Goal: Task Accomplishment & Management: Use online tool/utility

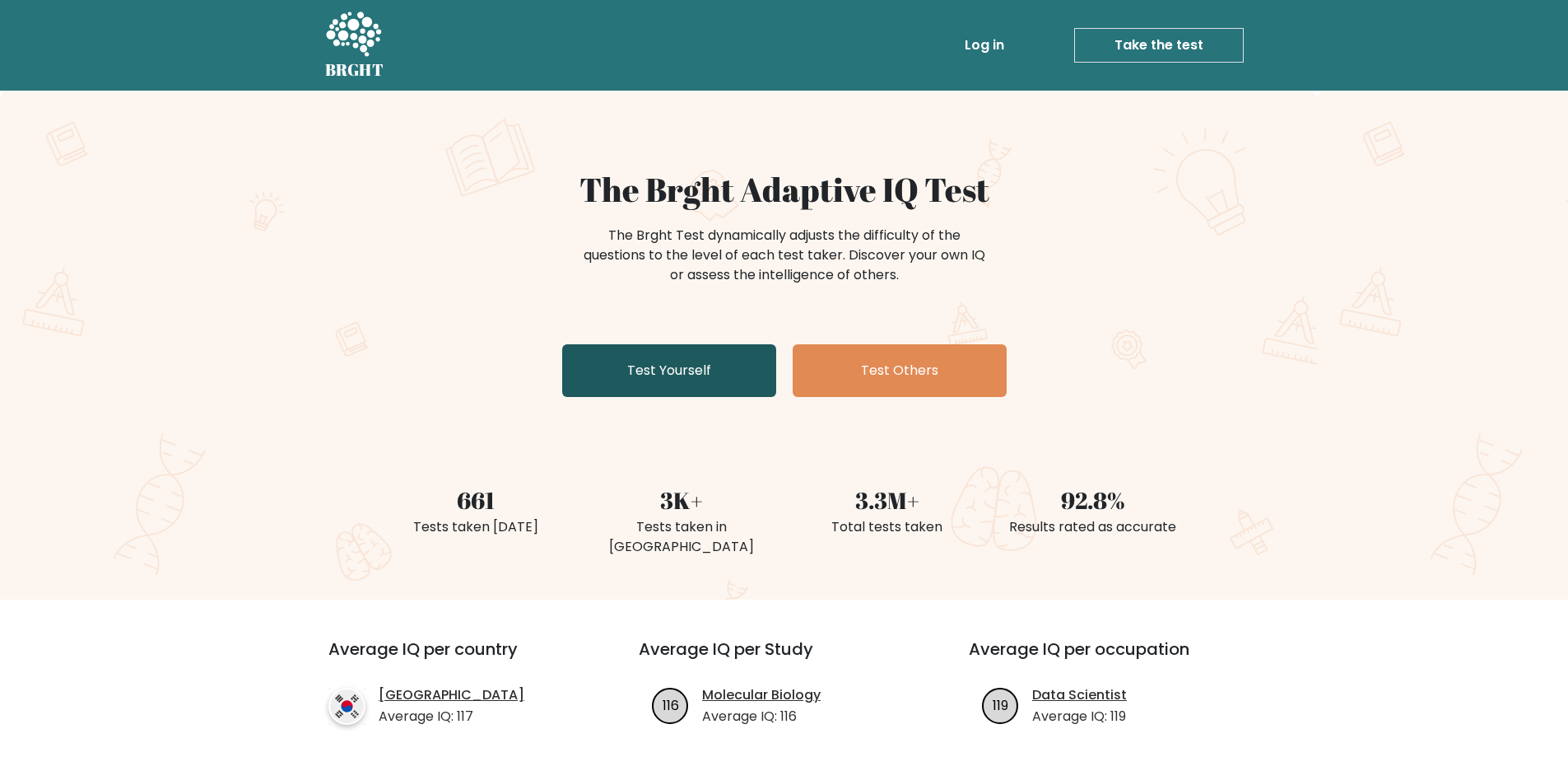
drag, startPoint x: 644, startPoint y: 390, endPoint x: 652, endPoint y: 381, distance: 12.0
click at [644, 389] on link "Test Yourself" at bounding box center [669, 371] width 214 height 53
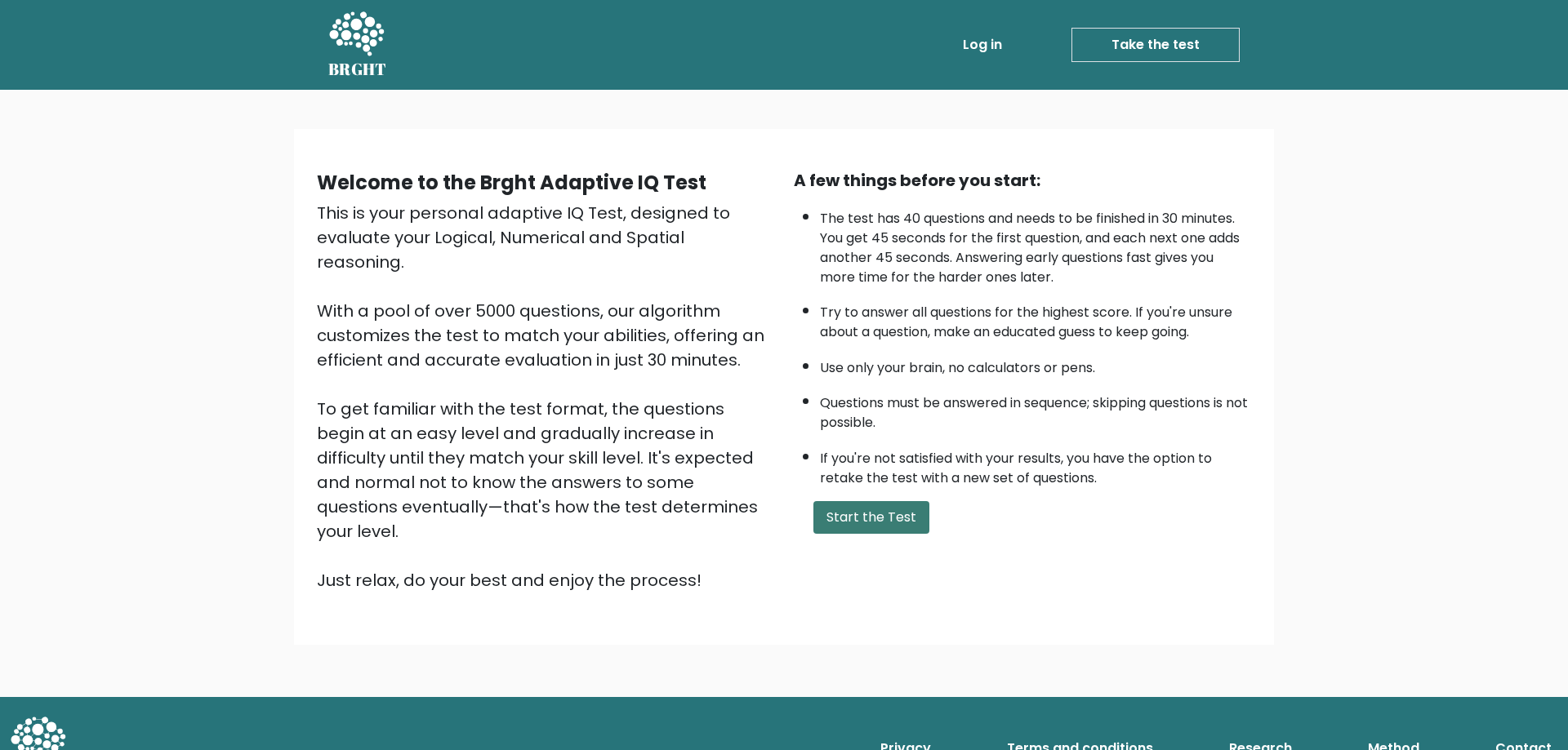
click at [864, 502] on button "Start the Test" at bounding box center [871, 517] width 116 height 33
